Goal: Communication & Community: Answer question/provide support

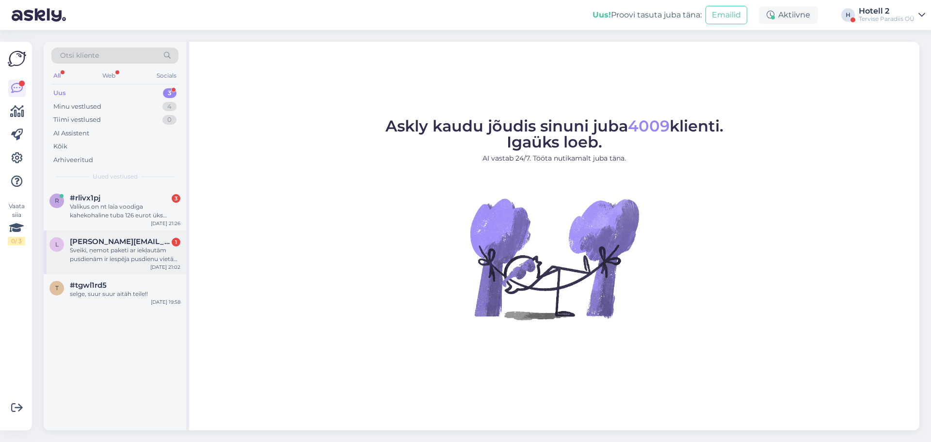
click at [134, 246] on div "Sveiki, ņemot paketi ar iekļautām pusdienām ir iespēja pusdienu vietā dabūt vak…" at bounding box center [125, 254] width 111 height 17
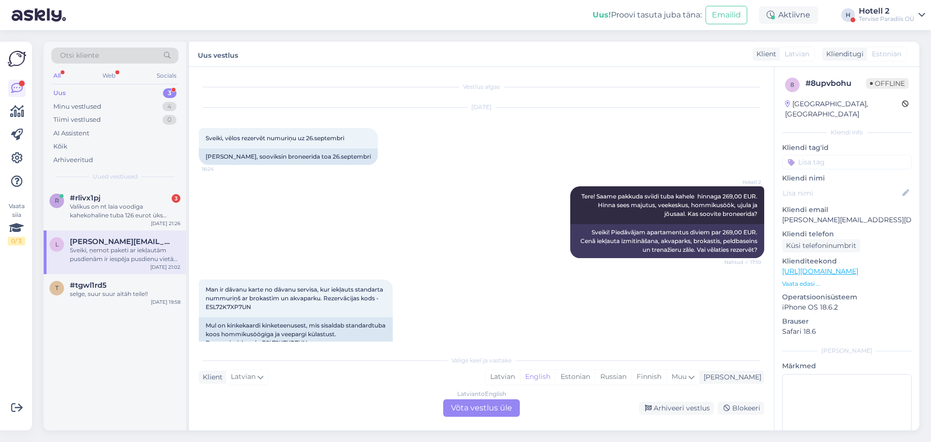
scroll to position [448, 0]
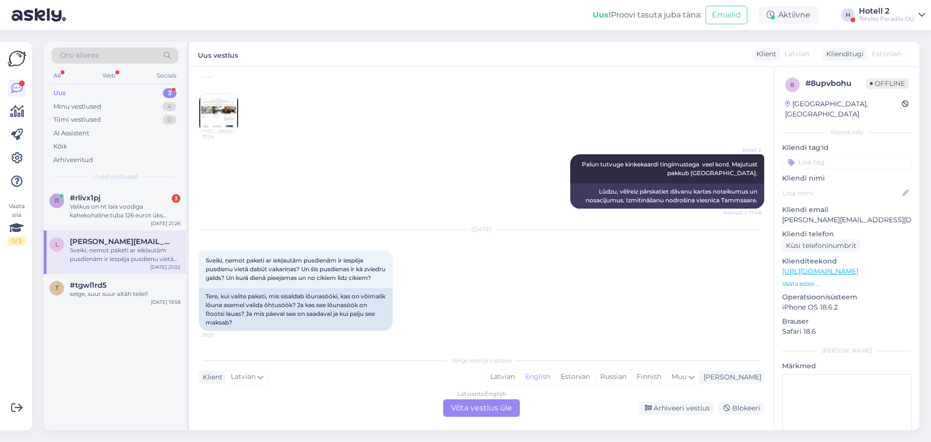
click at [502, 406] on div "Latvian to English Võta vestlus üle" at bounding box center [481, 407] width 77 height 17
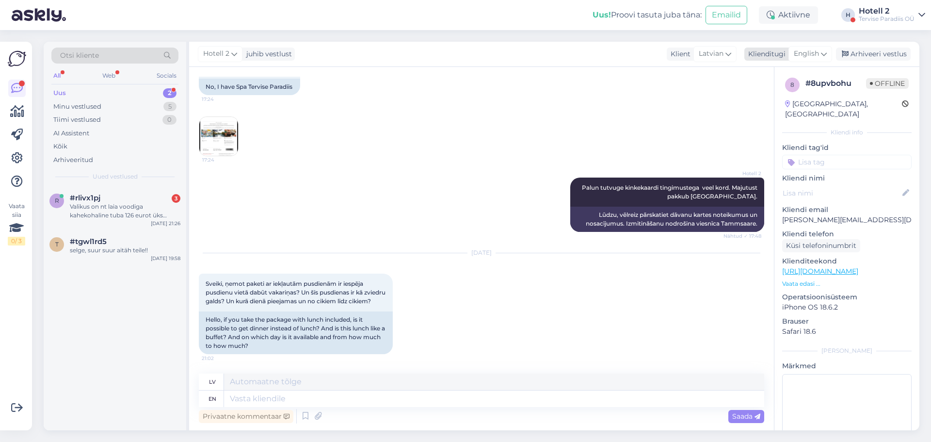
click at [817, 49] on span "English" at bounding box center [806, 53] width 25 height 11
type input "es"
click at [781, 113] on link "Estonian" at bounding box center [788, 113] width 107 height 16
click at [239, 398] on textarea at bounding box center [494, 398] width 540 height 16
click at [278, 395] on textarea at bounding box center [494, 398] width 540 height 16
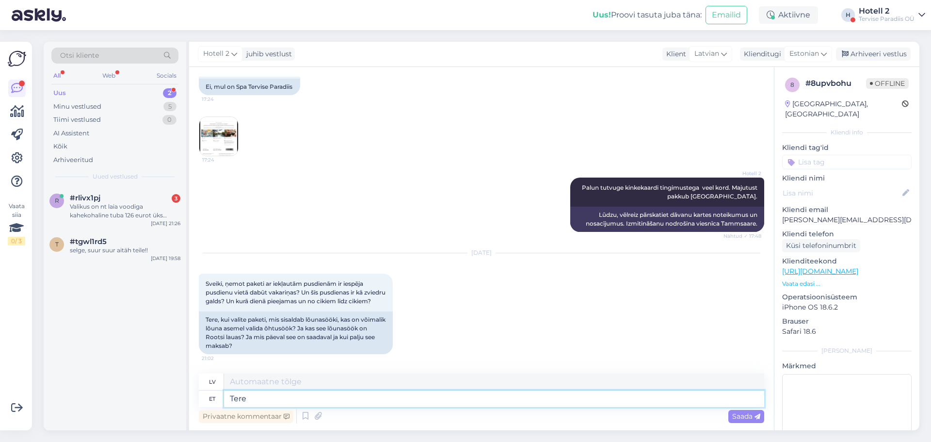
type textarea "Tere!"
type textarea "Sveiki!"
type textarea "Tere! Meil o"
type textarea "Sveiki! E-pasts"
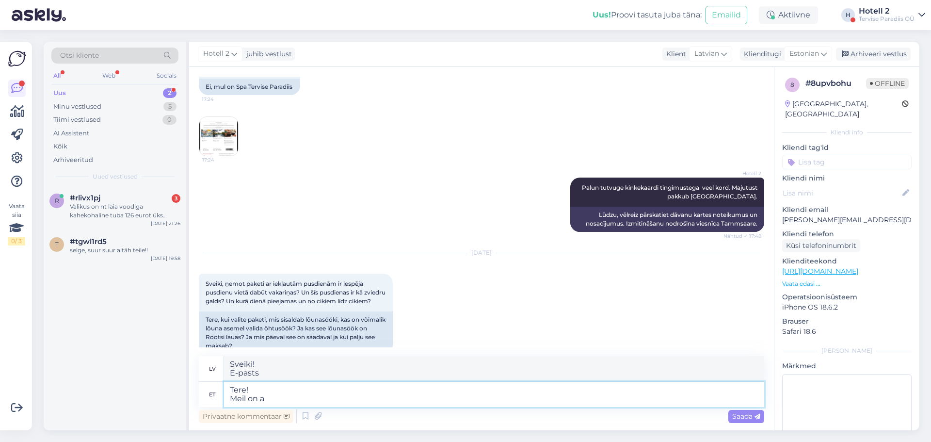
type textarea "Tere! Meil on ai"
type textarea "Sveiki! Mums ir"
type textarea "Tere! Meil on ainult"
type textarea "Sveiki! Mums ir tikai"
type textarea "Tere! Meil on ainult üks"
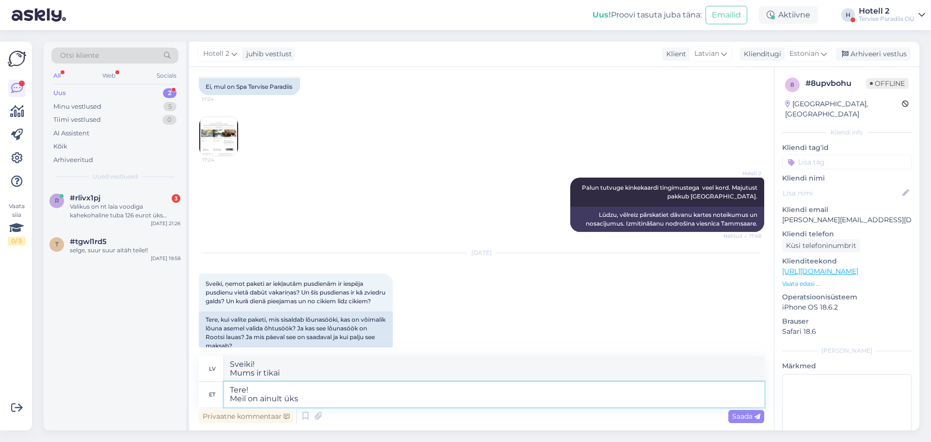
type textarea "Sveiki! Mums ir tikai [PERSON_NAME]"
type textarea "Tere! Meil on ainult üks pakett k"
type textarea "Sveiki! Mums ir tikai viena paka"
type textarea "Tere! Meil on ainult üks pakett kus"
type textarea "Sveiki! Mums ir tikai viena paka, kurā"
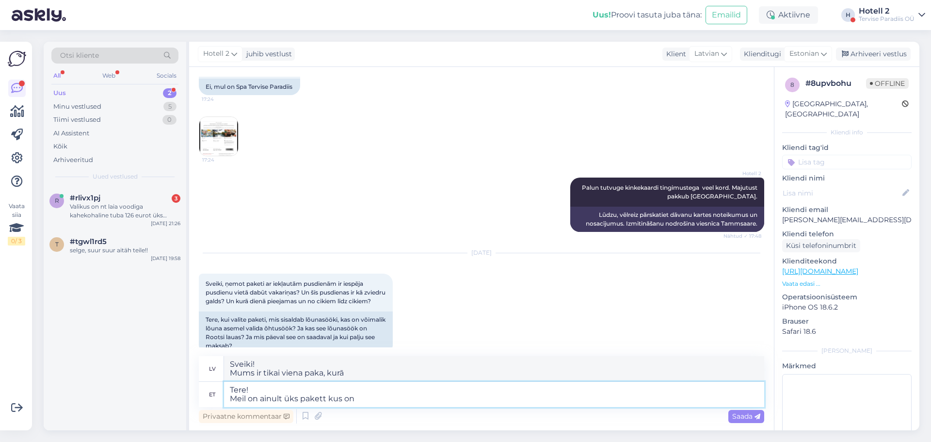
type textarea "Tere! Meil on ainult üks pakett kus on"
type textarea "Sveiki! Mums ir tikai viena paka ar"
type textarea "Tere! Meil on ainult üks pakett kus on lõuna"
type textarea "Sveiki! Mums ir tikai [PERSON_NAME] ar pusdienām."
type textarea "Tere! Meil on ainult üks pakett kus on lõunasöök"
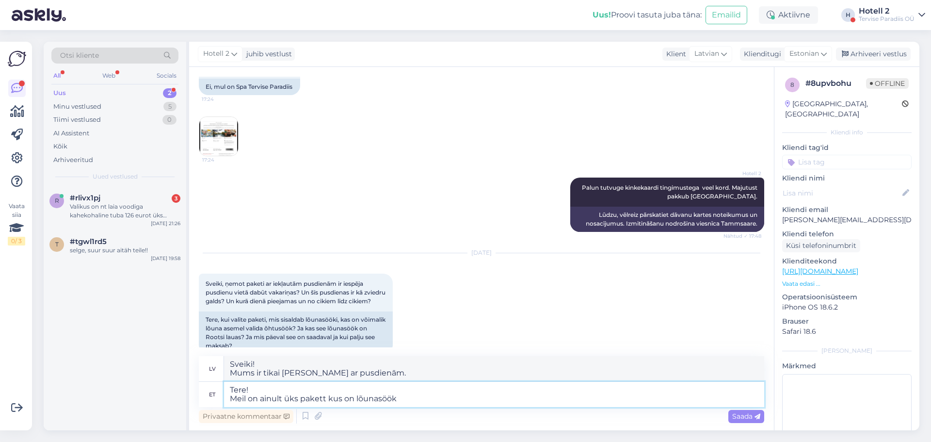
type textarea "Sveiki! Mums ir tikai viena pakete, kurā iekļautas pusdienas"
type textarea "Tere! Meil on ainult üks pakett kus on lõunasöök ja"
type textarea "Sveiki! Mums ir tikai viena pakete, kurā iekļautas pusdienas un"
type textarea "Tere! Meil on ainult üks pakett kus on lõunasöök ja õhtusöök m"
type textarea "Sveiki! Mums ir tikai viena pakete, kurā iekļautas pusdienas un vakariņas."
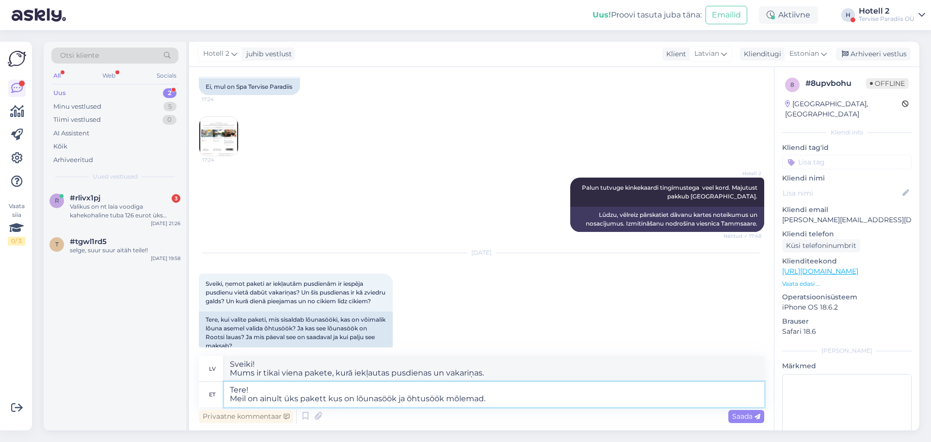
type textarea "Tere! Meil on ainult üks pakett kus on lõunasöök ja õhtusöök mõlemad."
type textarea "Sveiki! Mums ir tikai viena pakete, kurā iekļautas gan pusdienas, gan vakariņas."
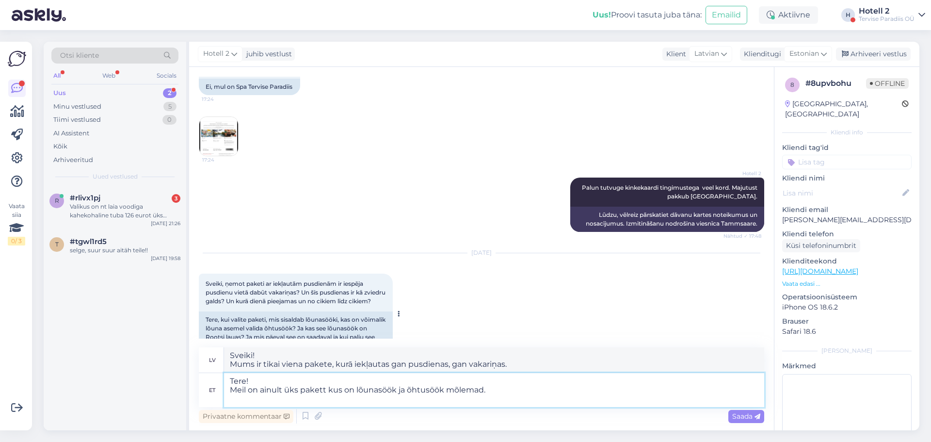
scroll to position [451, 0]
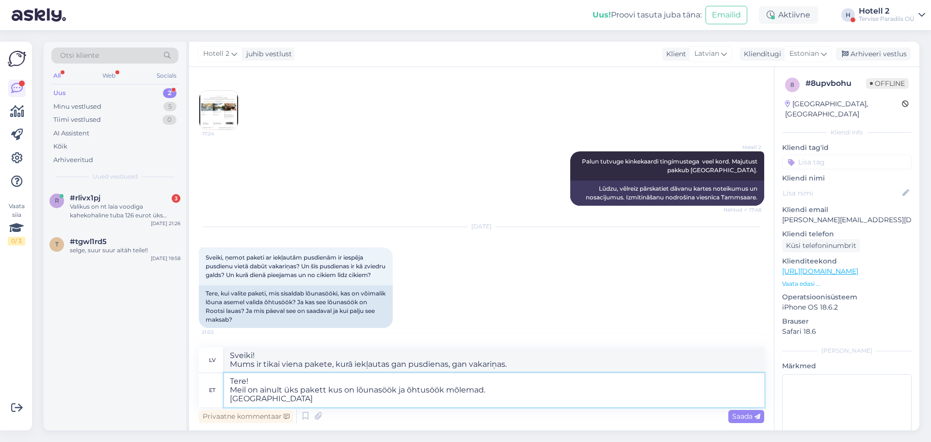
type textarea "Tere! Meil on ainult üks pakett kus on lõunasöök ja õhtusöök mõlemad. Muidu s"
type textarea "Sveiki! Mums ir tikai viena pakete, kurā iekļautas gan pusdienas, gan vakariņas…"
type textarea "Tere! Meil on ainult üks pakett kus on lõunasöök ja õhtusöök mõlemad. Muidu saab"
type textarea "Sveiki! Mums ir tikai viena pakete, kurā iekļautas gan pusdienas, gan vakariņas…"
type textarea "Tere! Meil on ainult üks pakett kus on lõunasöök ja õhtusöök mõlemad. Muidu saa…"
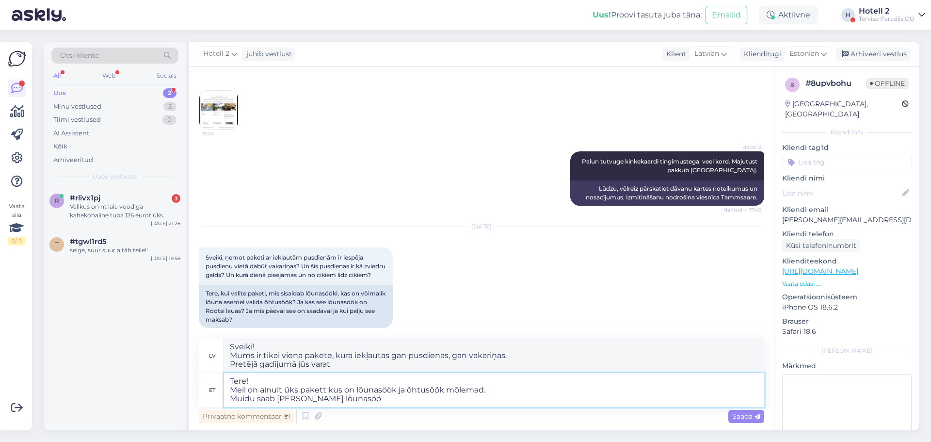
type textarea "Sveiki! Mums ir tikai viena pakete, kurā iekļautas gan pusdienas, gan vakariņas…"
type textarea "Tere! Meil on ainult üks pakett kus on lõunasöök ja õhtusöök mõlemad. Muidu saa…"
type textarea "Sveiki! Mums ir tikai viena pakete, kurā iekļautas pusdienas un vakariņas. Pret…"
type textarea "Tere! Meil on ainult üks pakett kus on lõunasöök ja õhtusöök mõlemad. Muidu saa…"
type textarea "Sveiki! Mums ir tikai viena pakete, kurā iekļautas gan pusdienas, gan vakariņas…"
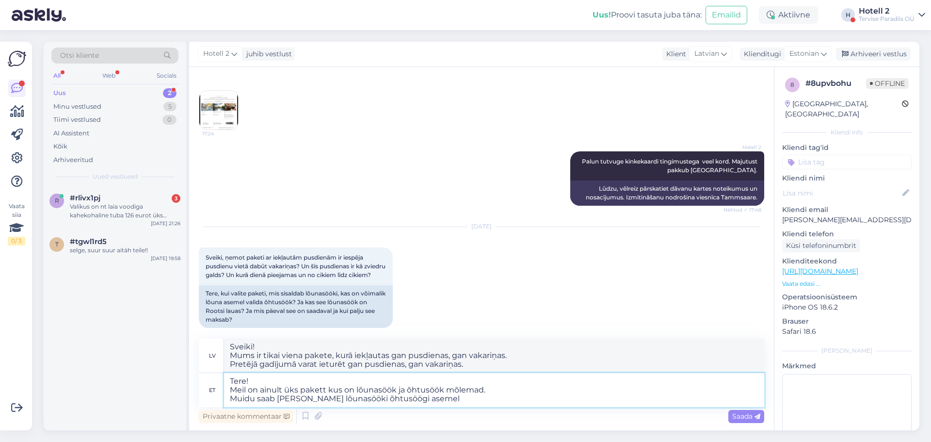
type textarea "Tere! Meil on ainult üks pakett kus on lõunasöök ja õhtusöök mõlemad. Muidu saa…"
type textarea "Sveiki! Mums ir tikai viena pakete, kurā iekļautas gan pusdienas, gan vakariņas…"
type textarea "Tere! Meil on ainult üks pakett kus on lõunasöök ja õhtusöök mõlemad. Muidu saa…"
type textarea "Sveiki! Mums ir tikai viena pakete, kurā iekļautas gan pusdienas, gan vakariņas…"
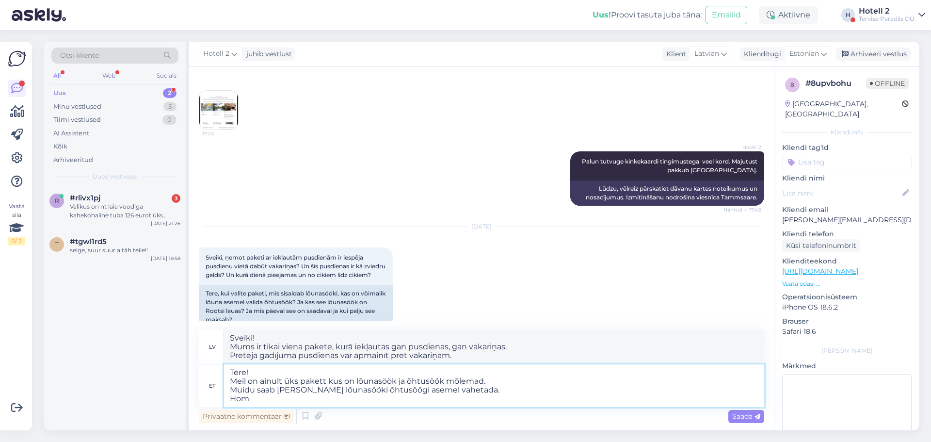
type textarea "Tere! Meil on ainult üks pakett kus on lõunasöök ja õhtusöök mõlemad. Muidu saa…"
type textarea "Sveiki! Mums ir tikai viena pakete, kurā iekļautas gan pusdienas, gan vakariņas…"
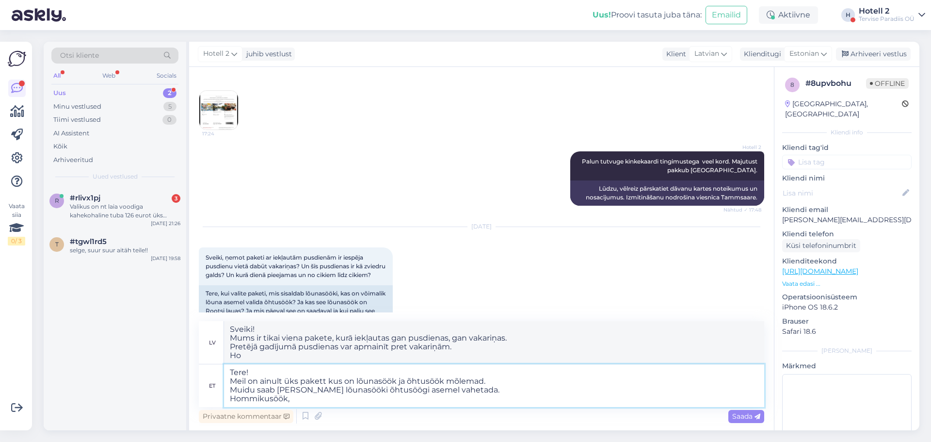
type textarea "Tere! Meil on ainult üks pakett kus on lõunasöök ja õhtusöök mõlemad. Muidu saa…"
type textarea "Sveiki! Mums ir tikai viena pakete, kurā iekļautas gan pusdienas, gan vakariņas…"
type textarea "Tere! Meil on ainult üks pakett kus on lõunasöök ja õhtusöök mõlemad. Muidu saa…"
type textarea "Sveiki! Mums ir tikai viena pakete, kurā iekļautas gan pusdienas, gan vakariņas…"
type textarea "Tere! Meil on ainult üks pakett kus on lõunasöök ja õhtusöök mõlemad. Muidu saa…"
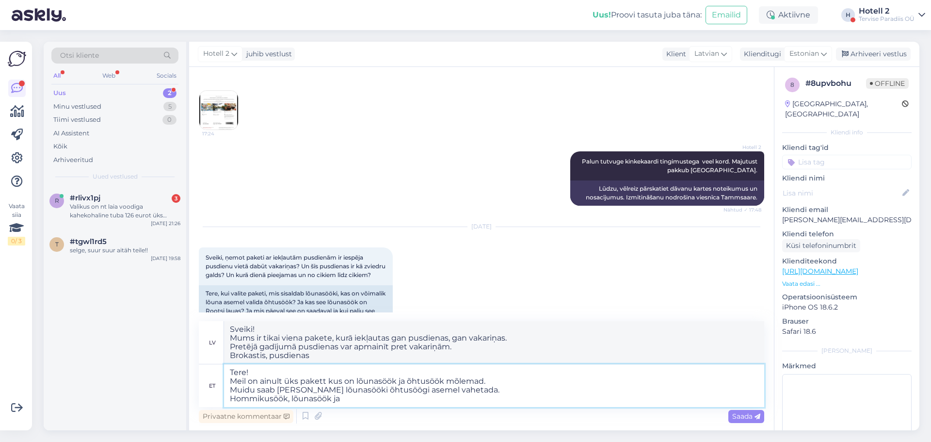
type textarea "Sveiki! Mums ir tikai viena pakete, kurā iekļautas gan pusdienas, gan vakariņas…"
type textarea "Tere! Meil on ainult üks pakett kus on lõunasöök ja õhtusöök mõlemad. Muidu saa…"
type textarea "Sveiki! Mums ir tikai viena pakete, kurā iekļautas gan pusdienas, gan vakariņas…"
type textarea "Tere! Meil on ainult üks pakett kus on lõunasöök ja õhtusöök mõlemad. Muidu saa…"
type textarea "Sveiki! Mums ir tikai viena pakete, kurā iekļautas gan pusdienas, gan vakariņas…"
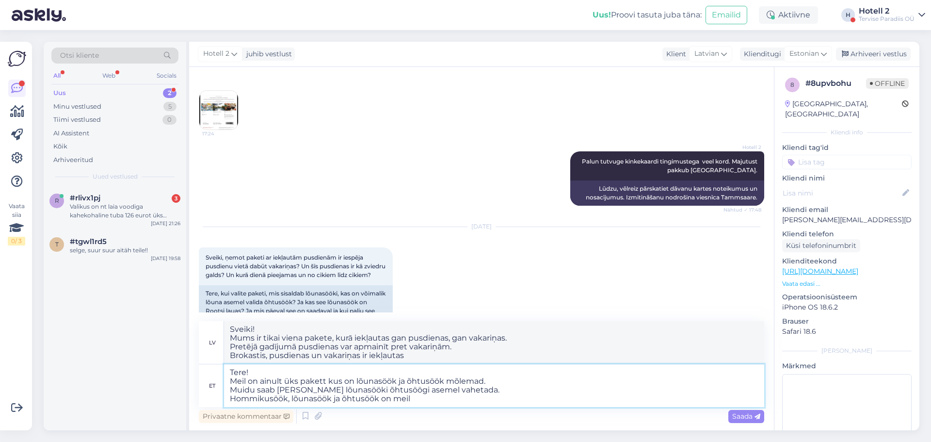
type textarea "Tere! Meil on ainult üks pakett kus on lõunasöök ja õhtusöök mõlemad. Muidu saa…"
type textarea "Sveiki! Mums ir tikai viena pakete, kurā iekļautas gan pusdienas, gan vakariņas…"
type textarea "Tere! Meil on ainult üks pakett kus on lõunasöök ja õhtusöök mõlemad. Muidu saa…"
type textarea "Sveiki! Mums ir tikai viena pakete, kurā iekļautas gan pusdienas, gan vakariņas…"
type textarea "Tere! Meil on ainult üks pakett kus on lõunasöök ja õhtusöök mõlemad. Muidu saa…"
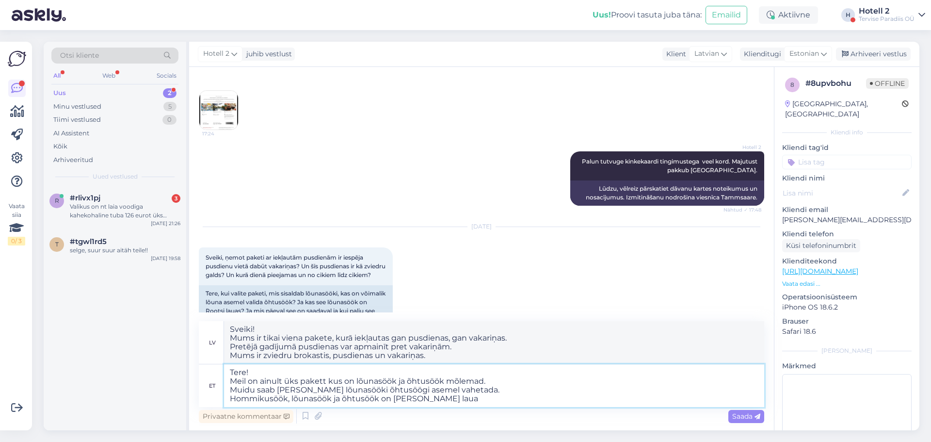
type textarea "Sveiki! Mums ir tikai viena pakete, kurā iekļautas gan pusdienas, gan vakariņas…"
type textarea "Tere! Meil on ainult üks pakett kus on lõunasöök ja õhtusöök mõlemad. Muidu saa…"
type textarea "Sveiki! Mums ir tikai viena pakete, kurā iekļautas gan pusdienas, gan vakariņas…"
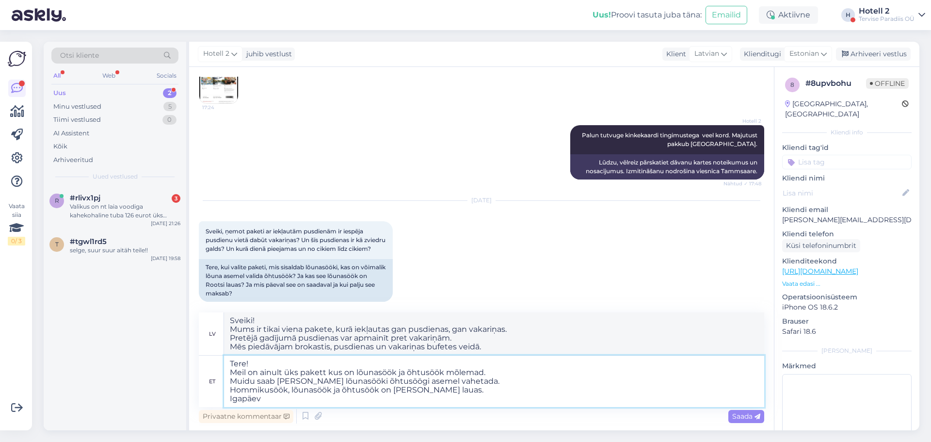
type textarea "Tere! Meil on ainult üks pakett kus on lõunasöök ja õhtusöök mõlemad. Muidu saa…"
type textarea "Sveiki! Mums ir tikai viena pakete, kurā iekļautas gan pusdienas, gan vakariņas…"
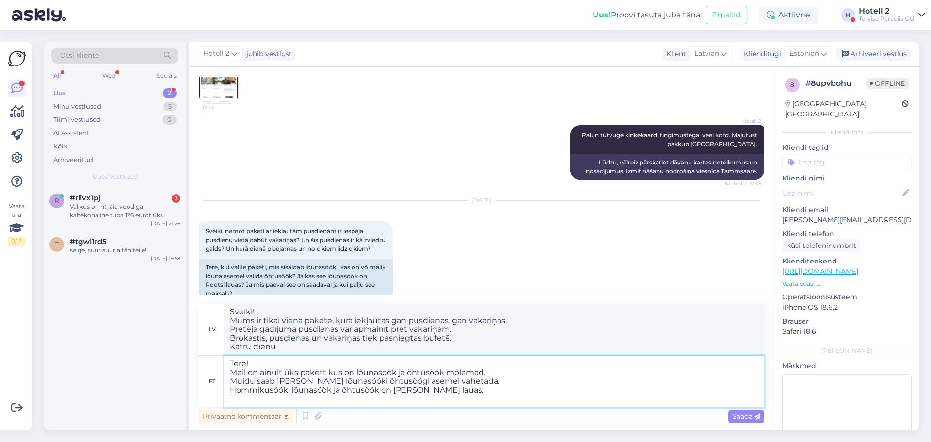
type textarea "Tere! Meil on ainult üks pakett kus on lõunasöök ja õhtusöök mõlemad. Muidu saa…"
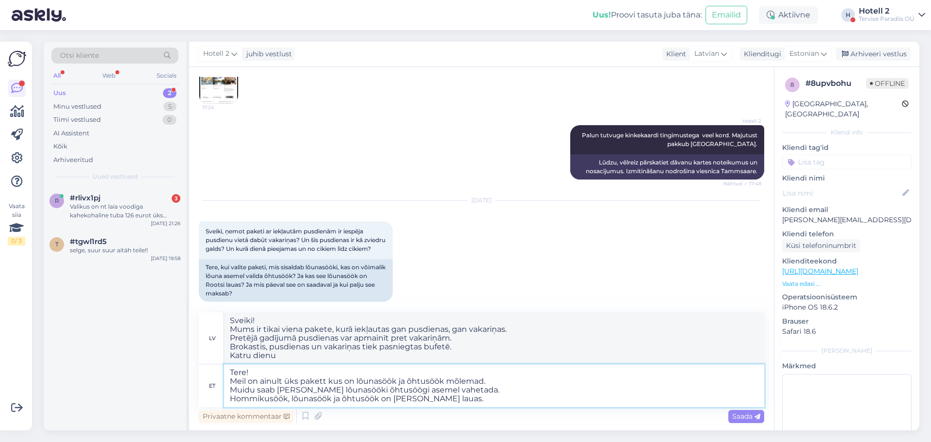
type textarea "Sveiki! Mums ir tikai viena pakete, kurā iekļautas gan pusdienas, gan vakariņas…"
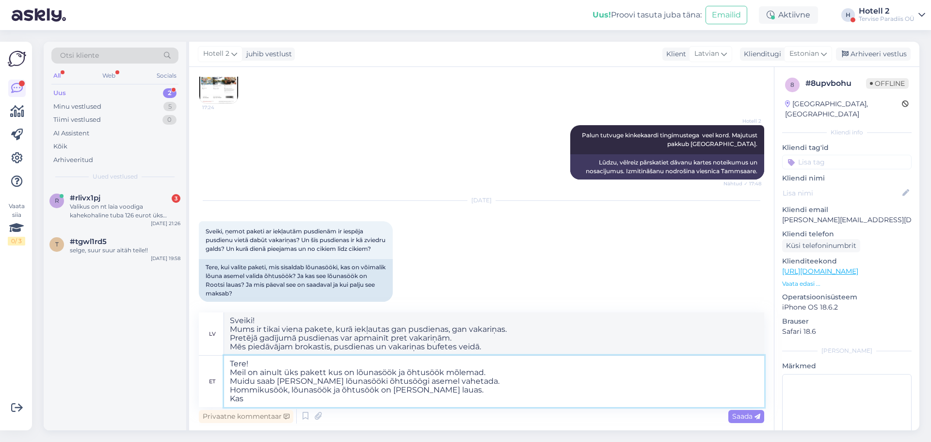
type textarea "Tere! Meil on ainult üks pakett kus on lõunasöök ja õhtusöök mõlemad. Muidu saa…"
type textarea "Sveiki! Mums ir tikai viena pakete, kurā iekļautas gan pusdienas, gan vakariņas…"
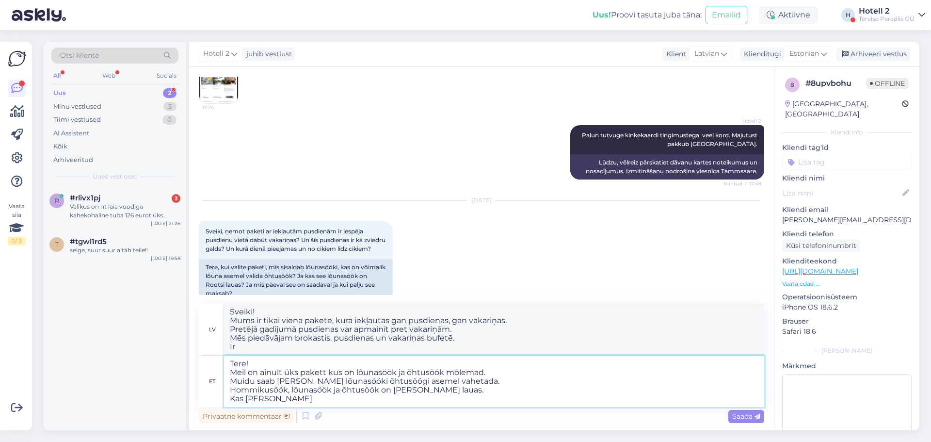
type textarea "Tere! Meil on ainult üks pakett kus on lõunasöök ja õhtusöök mõlemad. Muidu saa…"
type textarea "Sveiki! Mums ir tikai viena pakete, kurā iekļautas gan pusdienas, gan vakariņas…"
type textarea "Tere! Meil on ainult üks pakett kus on lõunasöök ja õhtusöök mõlemad. Muidu saa…"
type textarea "Sveiki! Mums ir tikai viena pakete, kurā iekļautas gan pusdienas, gan vakariņas…"
type textarea "Tere! Meil on ainult üks pakett kus on lõunasöök ja õhtusöök mõlemad. Muidu saa…"
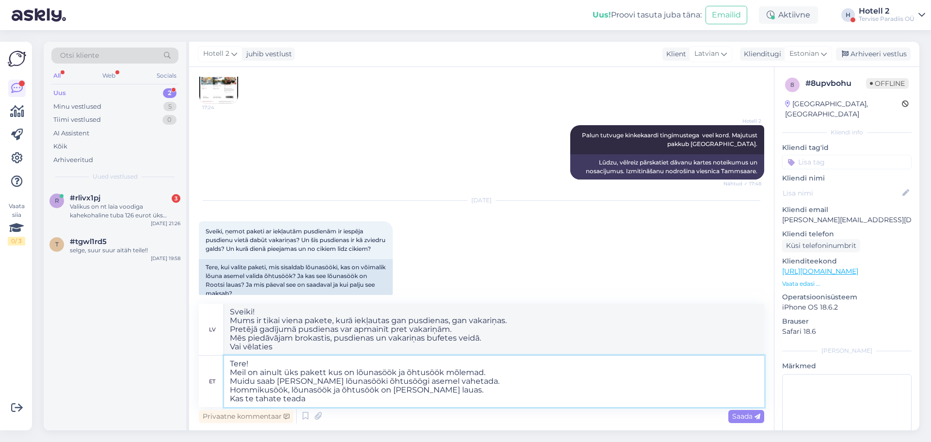
type textarea "Sveiki! Mums ir tikai viena pakete, kurā iekļautas gan pusdienas, gan vakariņas…"
type textarea "Tere! Meil on ainult üks pakett kus on lõunasöök ja õhtusöök mõlemad. Muidu saa…"
type textarea "Sveiki! Mums ir tikai viena pakete, kurā iekļautas gan pusdienas, gan vakariņas…"
type textarea "Tere! Meil on ainult üks pakett kus on lõunasöök ja õhtusöök mõlemad. Muidu saa…"
type textarea "Sveiki! Mums ir tikai viena pakete, kurā iekļautas gan pusdienas, gan vakariņas…"
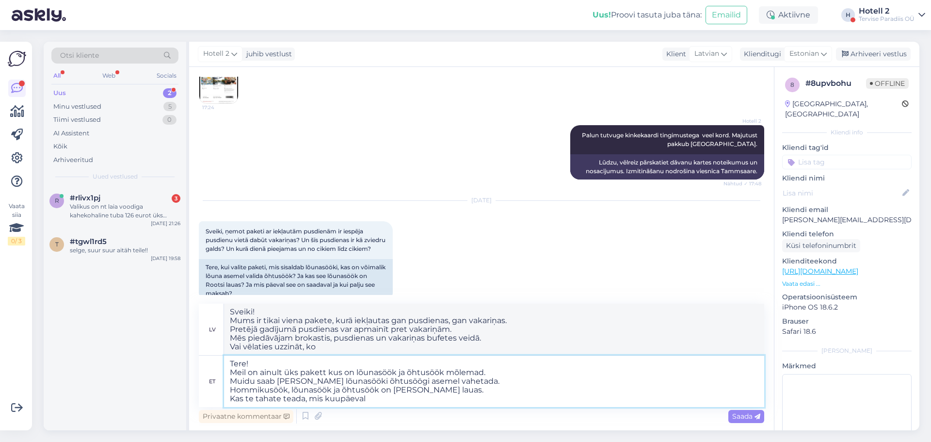
type textarea "Tere! Meil on ainult üks pakett kus on lõunasöök ja õhtusöök mõlemad. Muidu saa…"
type textarea "Sveiki! Mums ir tikai viena pakete, kurā iekļautas gan pusdienas, gan vakariņas…"
type textarea "Tere! Meil on ainult üks pakett kus on lõunasöök ja õhtusöök mõlemad. Muidu saa…"
type textarea "Sveiki! Mums ir tikai viena pakete, kurā iekļautas gan pusdienas, gan vakariņas…"
type textarea "Tere! Meil on ainult üks pakett kus on lõunasöök ja õhtusöök mõlemad. Muidu saa…"
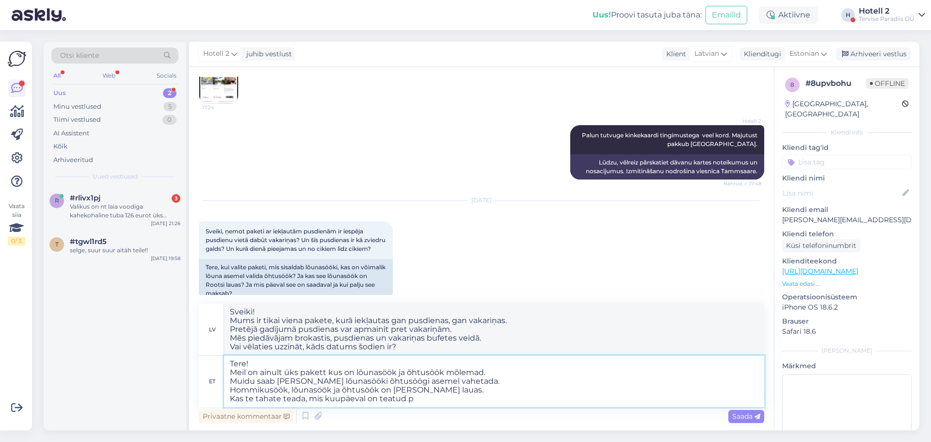
type textarea "Sveiki! Mums ir tikai viena pakete, kurā iekļautas gan pusdienas, gan vakariņas…"
type textarea "Tere! Meil on ainult üks pakett kus on lõunasöök ja õhtusöök mõlemad. Muidu saa…"
type textarea "Sveiki! Mums ir tikai viena pakete, kurā iekļautas gan pusdienas, gan vakariņas…"
type textarea "Tere! Meil on ainult üks pakett kus on lõunasöök ja õhtusöök mõlemad. Muidu saa…"
type textarea "Sveiki! Mums ir tikai viena pakete, kurā iekļautas gan pusdienas, gan vakariņas…"
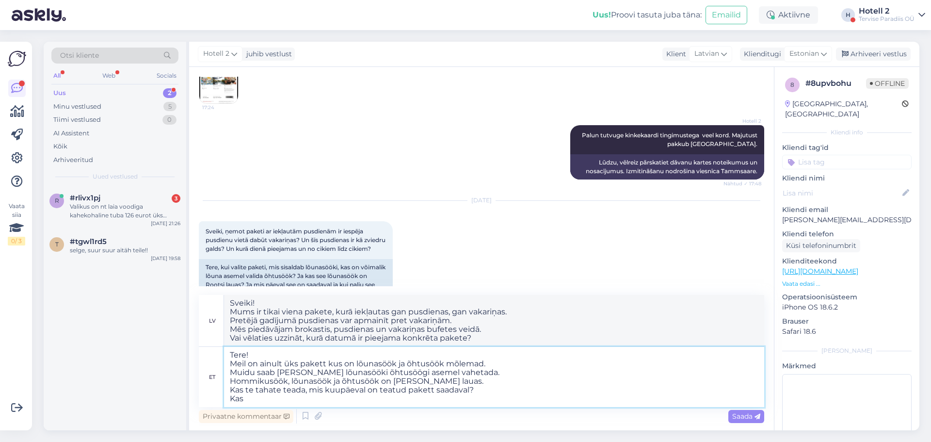
type textarea "Tere! Meil on ainult üks pakett kus on lõunasöök ja õhtusöök mõlemad. Muidu saa…"
type textarea "Sveiki! Mums ir tikai viena pakete, kurā iekļautas gan pusdienas, gan vakariņas…"
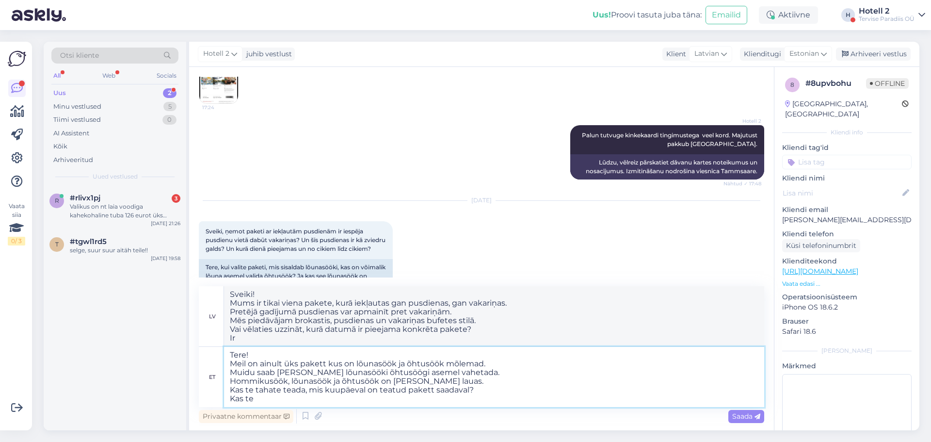
type textarea "Tere! Meil on ainult üks pakett kus on lõunasöök ja õhtusöök mõlemad. Muidu saa…"
type textarea "Sveiki! Mums ir tikai viena pakete, kurā iekļautas gan pusdienas, gan vakariņas…"
type textarea "Tere! Meil on ainult üks pakett kus on lõunasöök ja õhtusöök mõlemad. Muidu saa…"
type textarea "Sveiki! Mums ir tikai viena pakete, kurā iekļautas gan pusdienas, gan vakariņas…"
type textarea "Tere! Meil on ainult üks pakett kus on lõunasöök ja õhtusöök mõlemad. Muidu saa…"
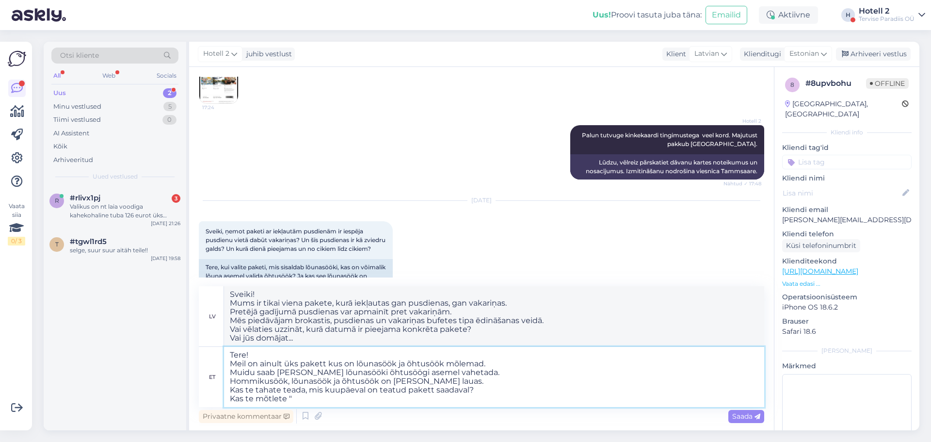
type textarea "Sveiki! Mums ir tikai viena pakete, kurā iekļautas gan pusdienas, gan vakariņas…"
type textarea "Tere! Meil on ainult üks pakett kus on lõunasöök ja õhtusöök mõlemad. Muidu saa…"
type textarea "Sveiki! Mums ir tikai viena pakete, kurā iekļautas gan pusdienas, gan vakariņas…"
type textarea "Tere! Meil on ainult üks pakett kus on lõunasöök ja õhtusöök mõlemad. Muidu saa…"
type textarea "Sveiki! Mums ir tikai viena pakete, kurā iekļautas gan pusdienas, gan vakariņas…"
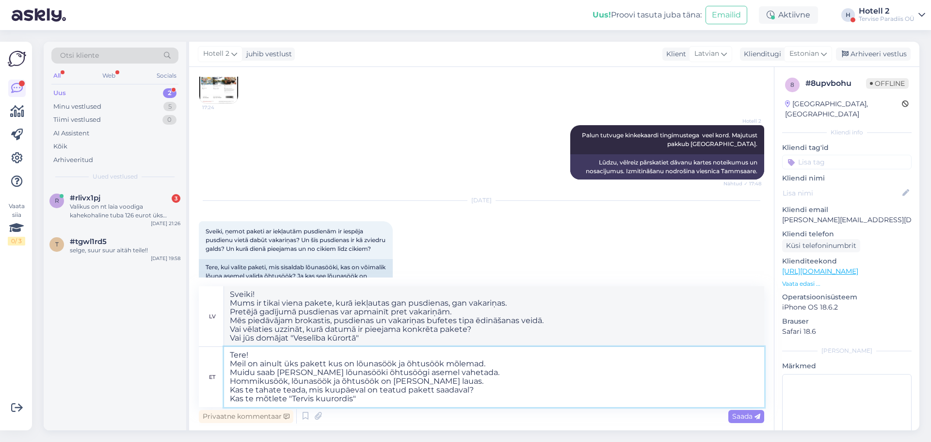
type textarea "Tere! Meil on ainult üks pakett kus on lõunasöök ja õhtusöök mõlemad. Muidu saa…"
type textarea "Sveiki! Mums ir tikai viena pakete, kurā iekļautas gan pusdienas, gan vakariņas…"
type textarea "Tere! Meil on ainult üks pakett kus on lõunasöök ja õhtusöök mõlemad. Muidu saa…"
type textarea "Sveiki! Mums ir tikai viena pakete, kurā iekļautas gan pusdienas, gan vakariņas…"
type textarea "Tere! Meil on ainult üks pakett kus on lõunasöök ja õhtusöök mõlemad. Muidu saa…"
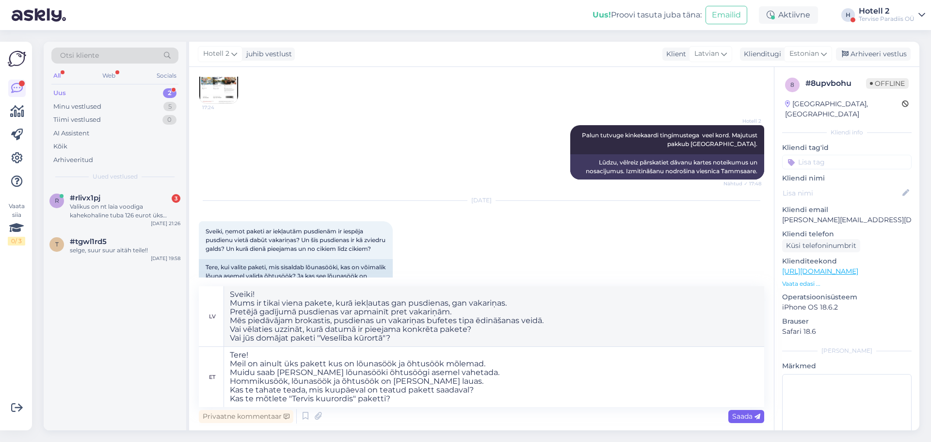
click at [741, 417] on span "Saada" at bounding box center [746, 416] width 28 height 9
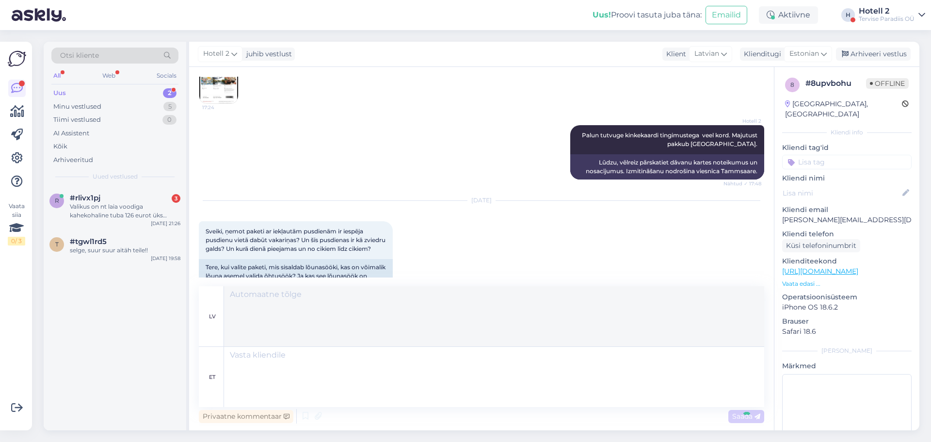
scroll to position [614, 0]
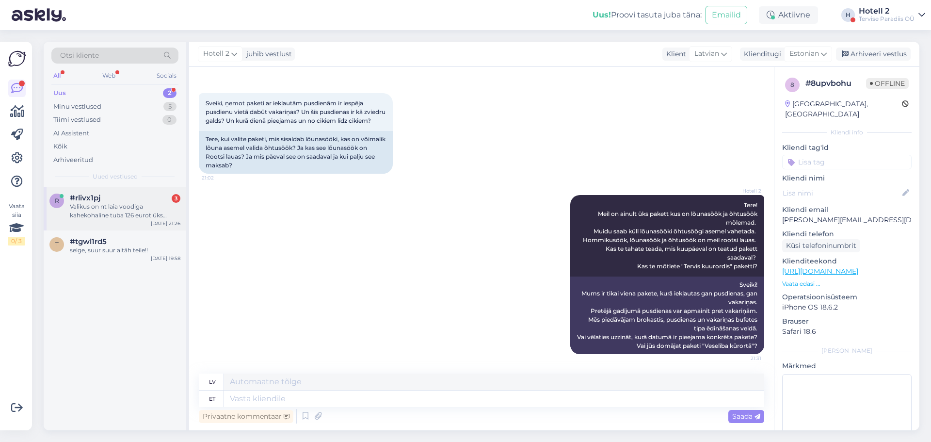
click at [130, 214] on div "Valikus on nt laia voodiga kahekohaline tuba 126 eurot üks ööpäev. Kas see on i…" at bounding box center [125, 210] width 111 height 17
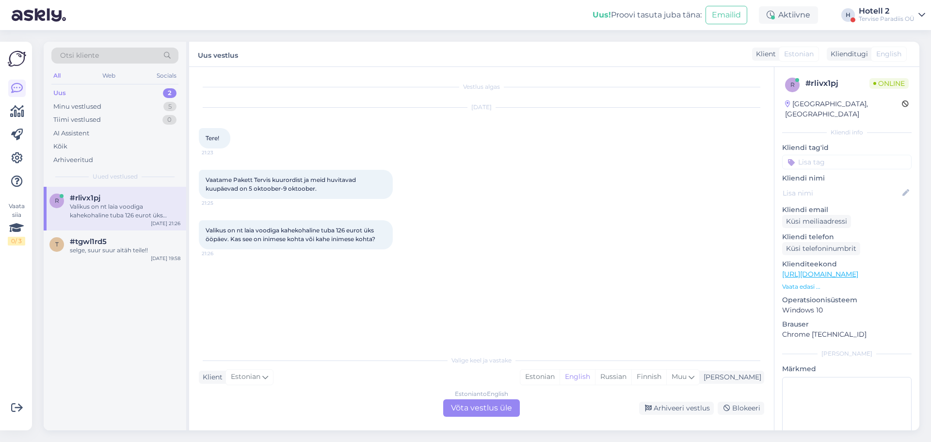
click at [473, 414] on div "Estonian to English Võta vestlus üle" at bounding box center [481, 407] width 77 height 17
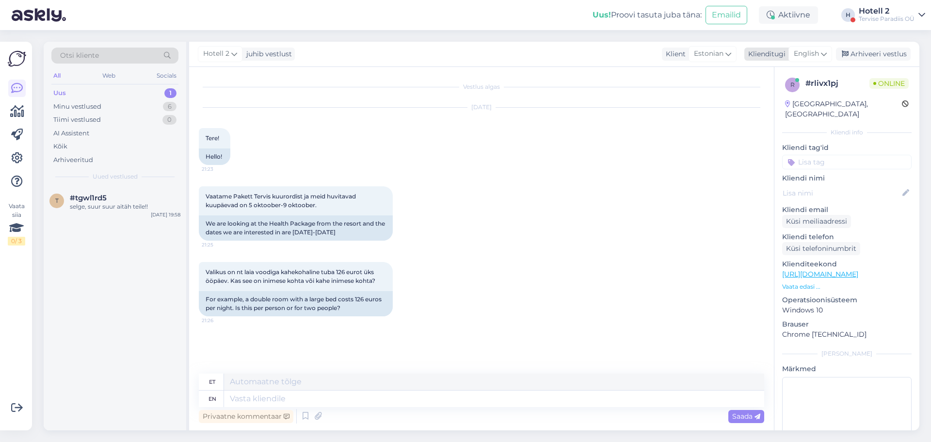
click at [809, 56] on span "English" at bounding box center [806, 53] width 25 height 11
click at [780, 108] on link "Estonian" at bounding box center [788, 113] width 107 height 16
click at [266, 398] on textarea at bounding box center [481, 396] width 565 height 20
type textarea "Tere! Kahekohaline tuba 126 eurot ööpäev on kahe inimese kohta."
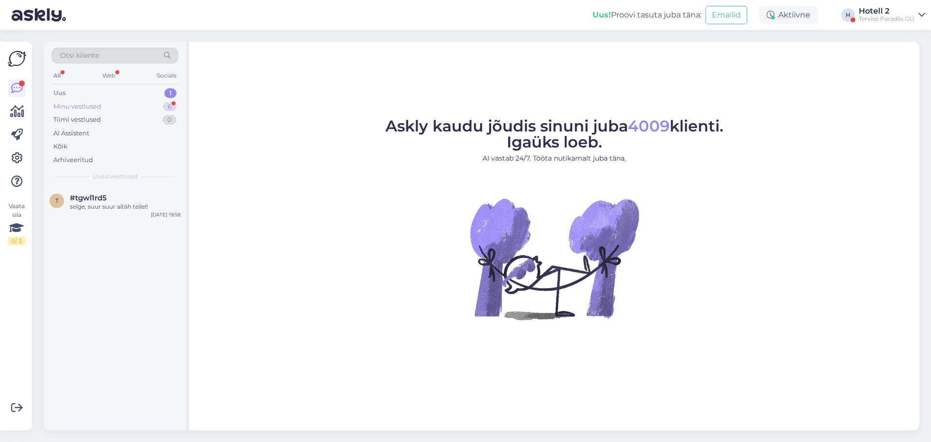
click at [167, 104] on div "6" at bounding box center [170, 107] width 14 height 10
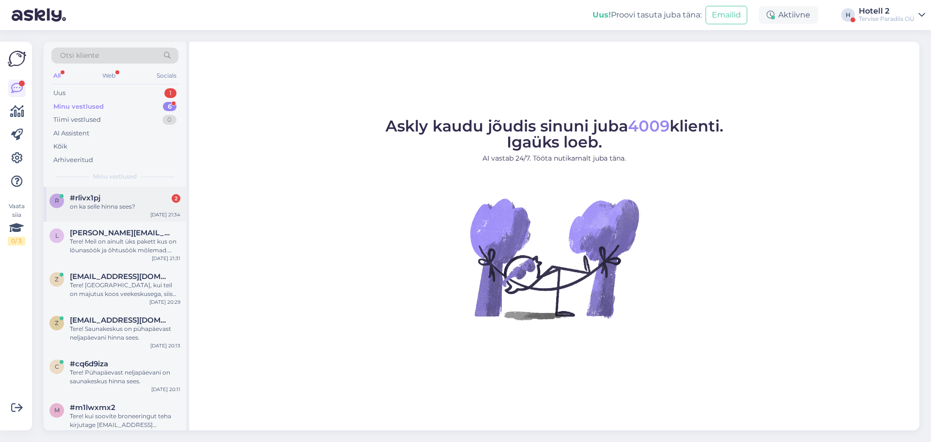
click at [137, 200] on div "#rlivx1pj 2" at bounding box center [125, 197] width 111 height 9
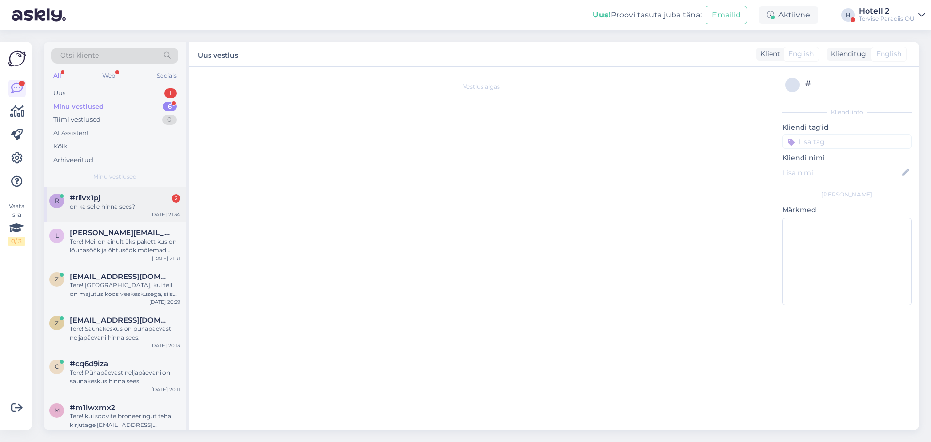
scroll to position [83, 0]
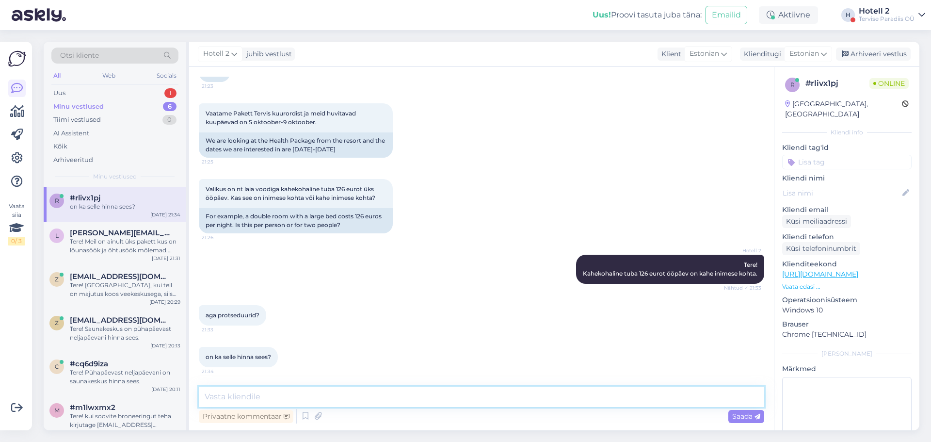
click at [311, 401] on textarea at bounding box center [481, 396] width 565 height 20
type textarea "protseduurid on ka hinna sees, samuti hommikusöök, lõunasöök ja õhtusöök."
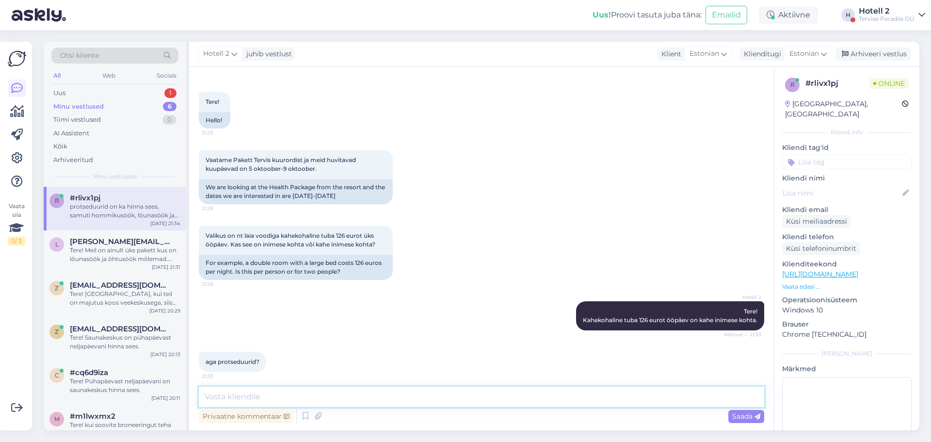
scroll to position [0, 0]
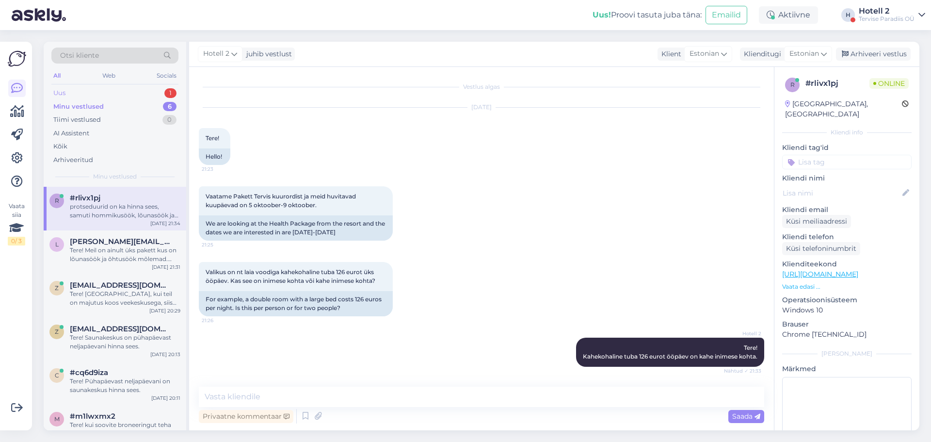
click at [123, 86] on div "Uus 1" at bounding box center [114, 93] width 127 height 14
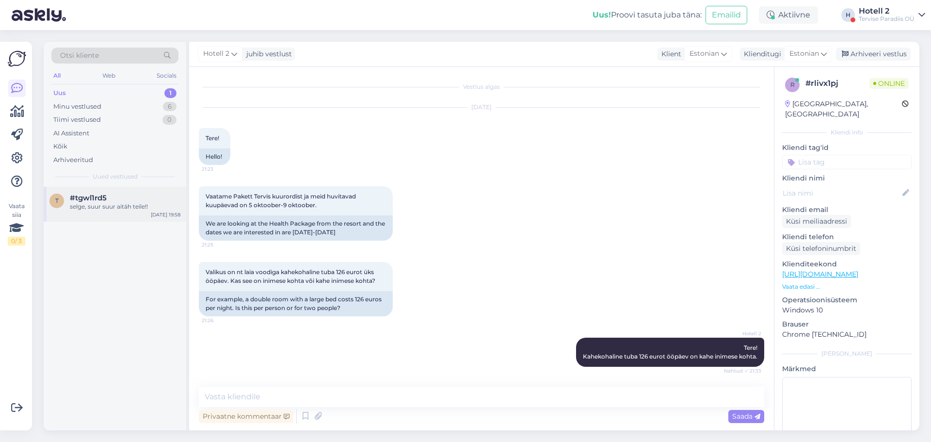
click at [152, 204] on div "selge, suur suur aitäh teile!!" at bounding box center [125, 206] width 111 height 9
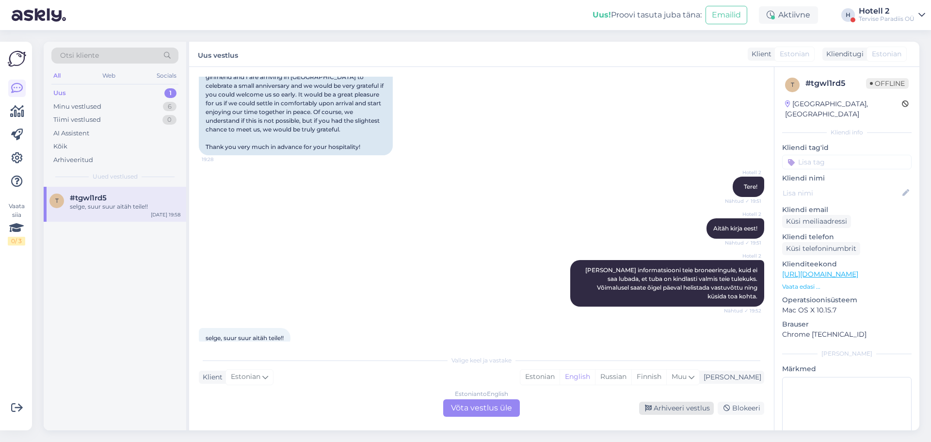
click at [698, 409] on div "Arhiveeri vestlus" at bounding box center [676, 407] width 75 height 13
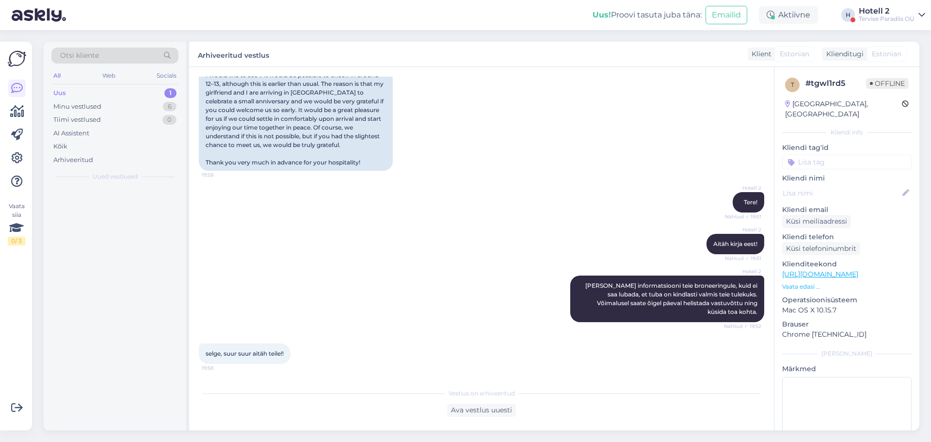
scroll to position [256, 0]
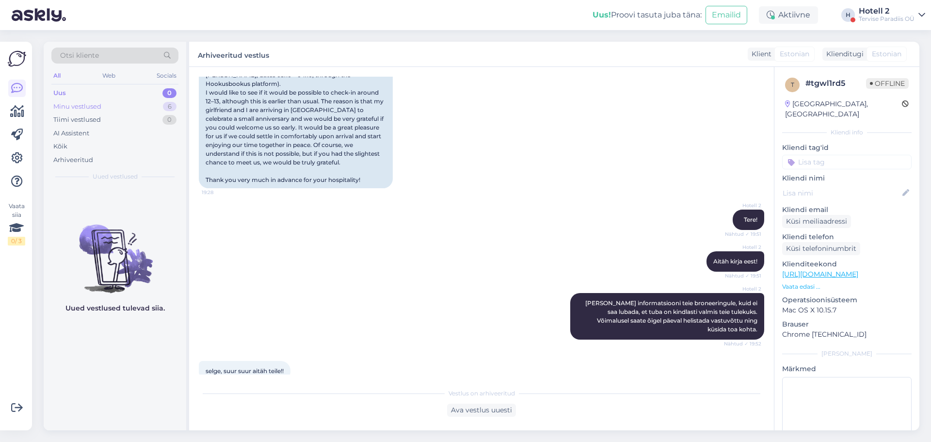
click at [167, 109] on div "6" at bounding box center [170, 107] width 14 height 10
